Goal: Task Accomplishment & Management: Complete application form

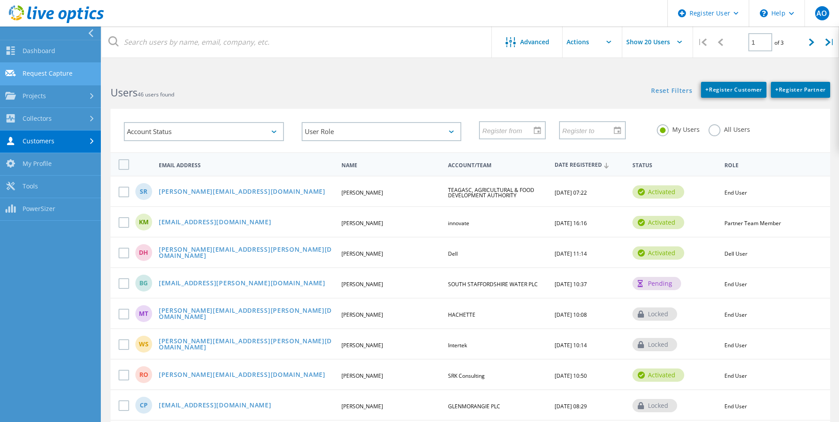
click at [71, 69] on link "Request Capture" at bounding box center [50, 74] width 101 height 23
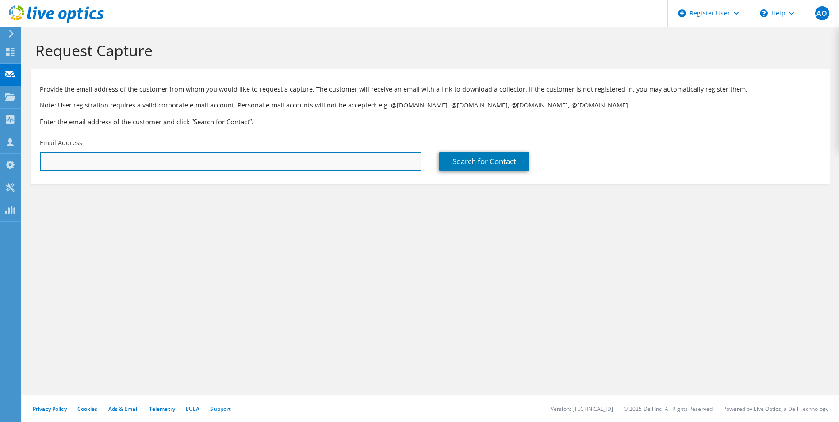
click at [91, 165] on input "text" at bounding box center [231, 161] width 382 height 19
paste input "[PERSON_NAME][EMAIL_ADDRESS][PERSON_NAME][DOMAIN_NAME]"
type input "[PERSON_NAME][EMAIL_ADDRESS][PERSON_NAME][DOMAIN_NAME]"
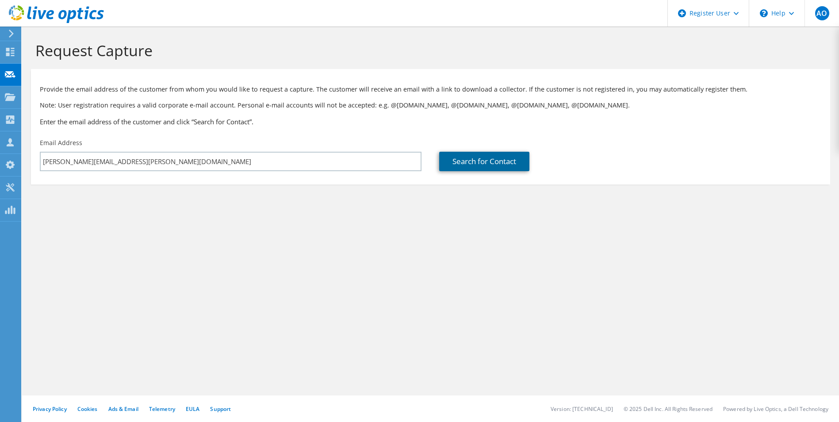
click at [485, 153] on link "Search for Contact" at bounding box center [484, 161] width 90 height 19
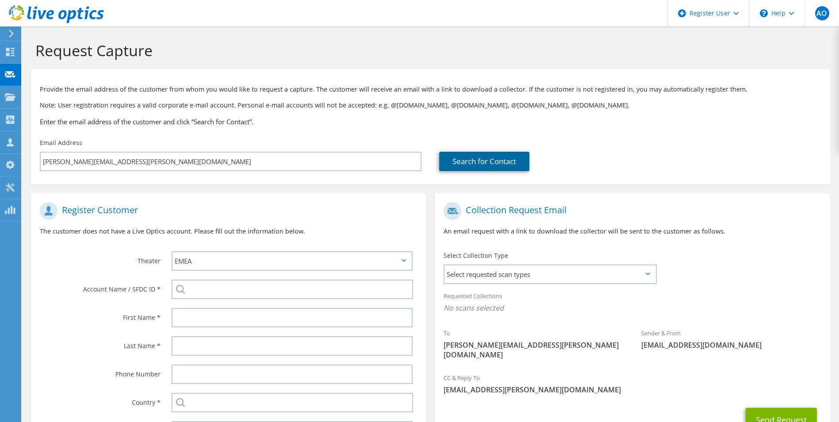
scroll to position [80, 0]
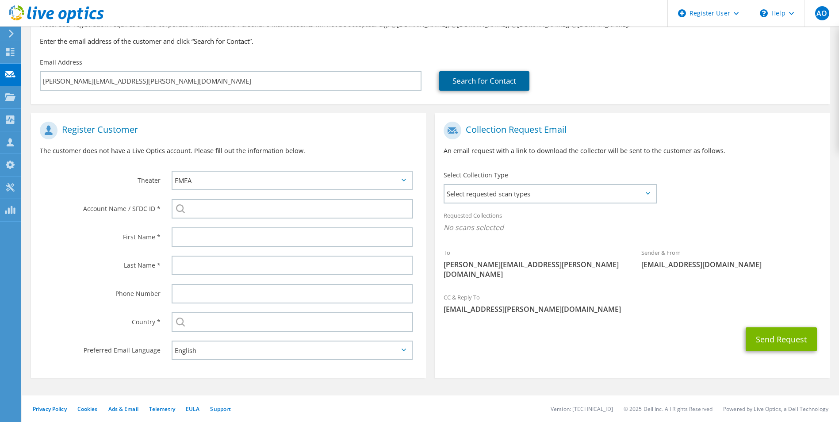
click at [457, 83] on link "Search for Contact" at bounding box center [484, 80] width 90 height 19
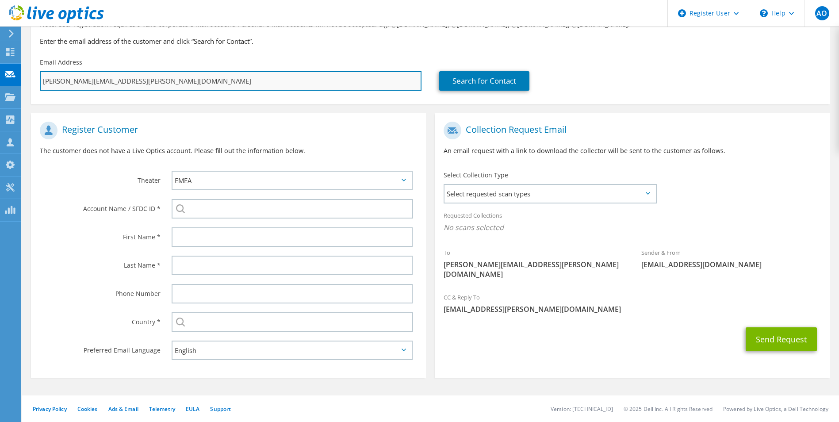
click at [176, 80] on input "[PERSON_NAME][EMAIL_ADDRESS][PERSON_NAME][DOMAIN_NAME]" at bounding box center [231, 80] width 382 height 19
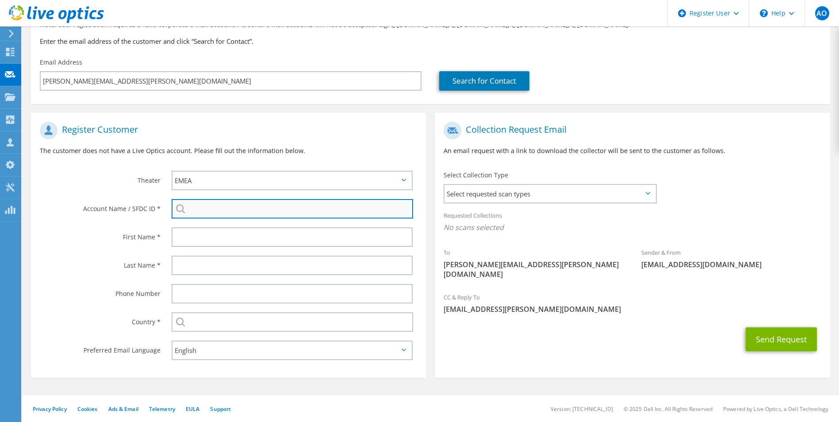
click at [200, 215] on input "search" at bounding box center [293, 208] width 242 height 19
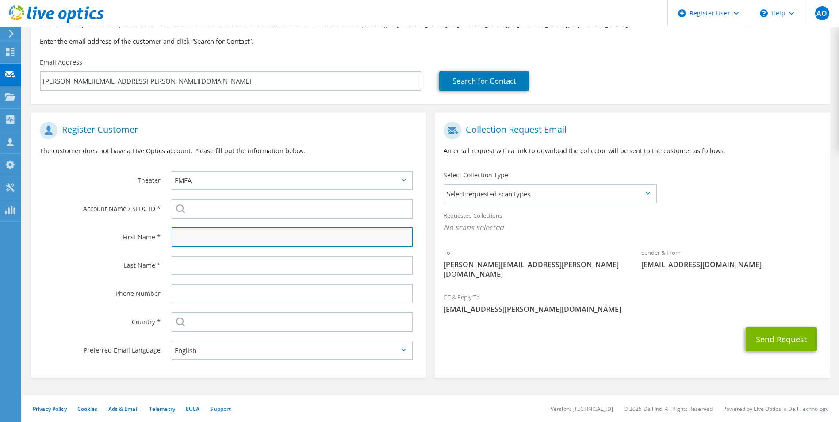
click at [185, 233] on input "text" at bounding box center [292, 236] width 241 height 19
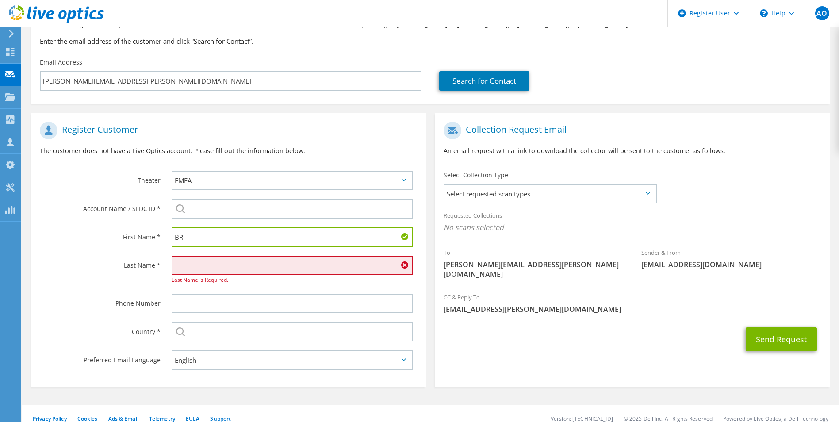
click at [185, 233] on input "BR" at bounding box center [292, 236] width 241 height 19
type input "[PERSON_NAME]"
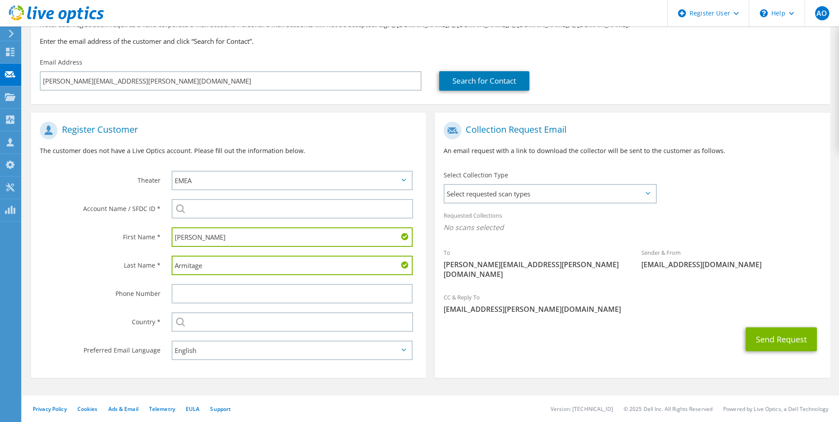
type input "Armitage"
click at [211, 278] on div "Armitage" at bounding box center [294, 265] width 263 height 28
click at [209, 297] on input "text" at bounding box center [292, 293] width 241 height 19
type input "000000"
click at [99, 315] on label "Country *" at bounding box center [100, 319] width 121 height 14
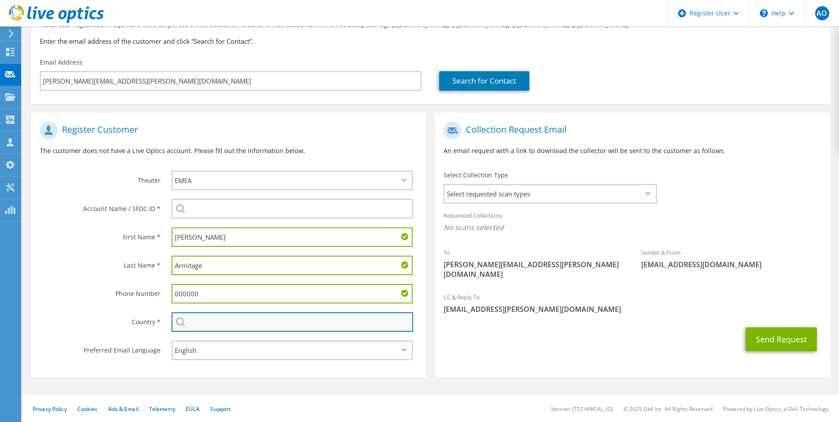
click at [214, 321] on input "text" at bounding box center [293, 321] width 242 height 19
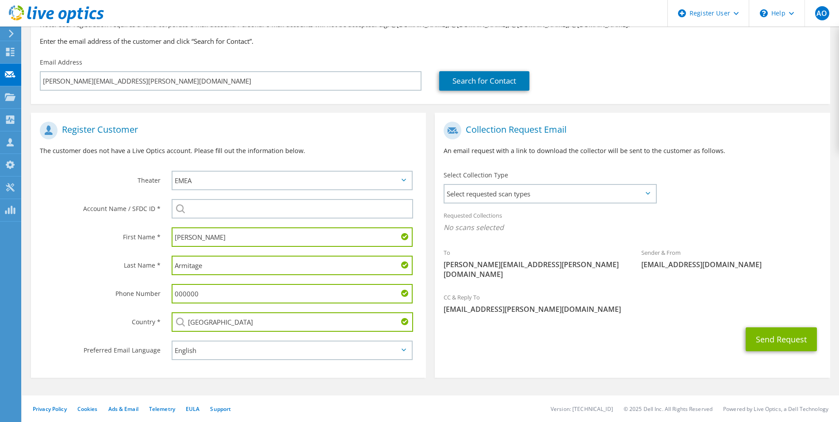
type input "[GEOGRAPHIC_DATA]"
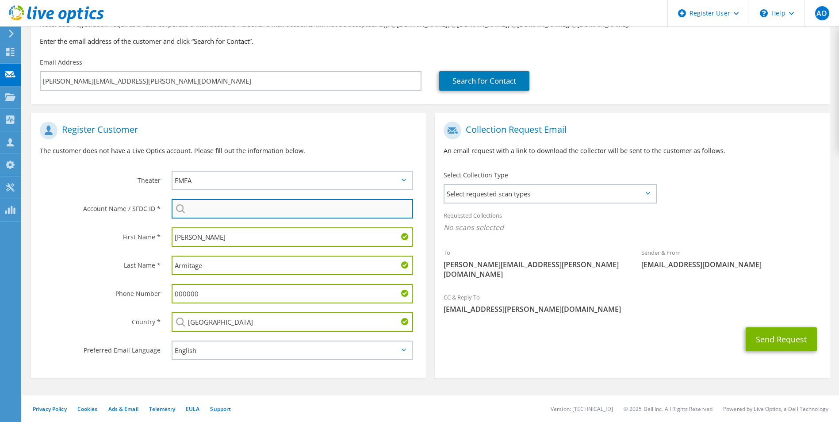
click at [221, 202] on input "search" at bounding box center [293, 208] width 242 height 19
paste input "1703308030"
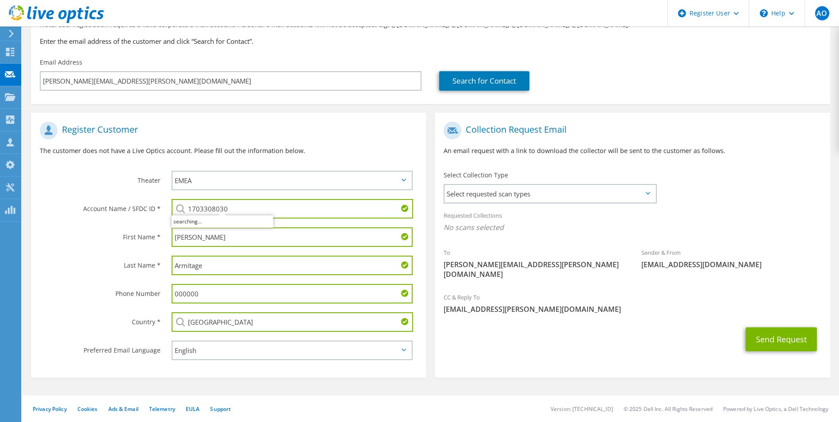
type input "1703308030"
click at [253, 129] on h1 "Register Customer" at bounding box center [226, 131] width 373 height 18
click at [585, 191] on span "Select requested scan types" at bounding box center [549, 194] width 210 height 18
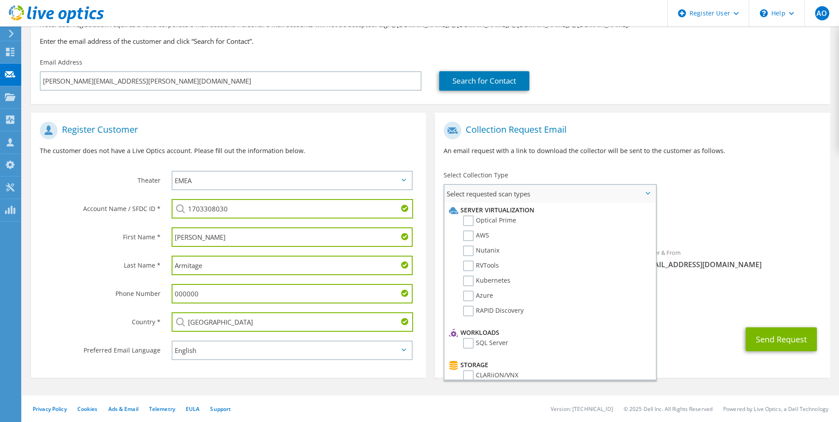
click at [489, 226] on li "Optical Prime" at bounding box center [549, 222] width 204 height 15
click at [485, 221] on label "Optical Prime" at bounding box center [489, 220] width 53 height 11
click at [0, 0] on input "Optical Prime" at bounding box center [0, 0] width 0 height 0
click at [725, 231] on span "Optical Prime" at bounding box center [631, 229] width 377 height 15
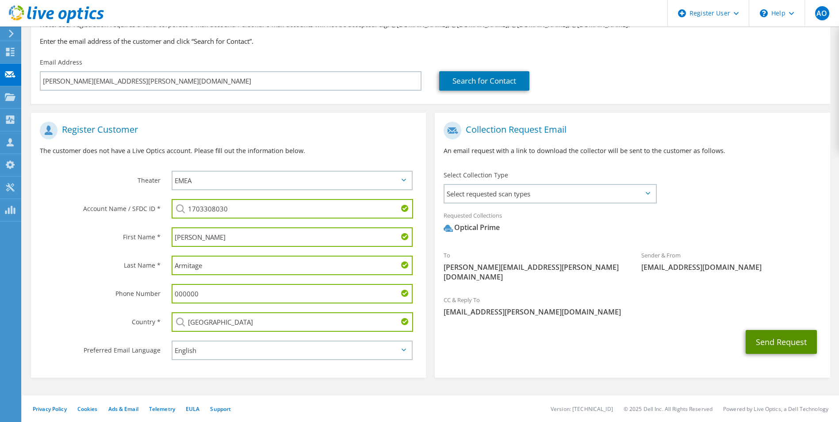
click at [771, 332] on button "Send Request" at bounding box center [780, 342] width 71 height 24
